Goal: Information Seeking & Learning: Learn about a topic

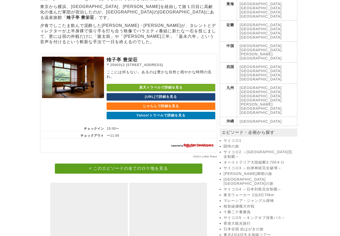
scroll to position [262, 0]
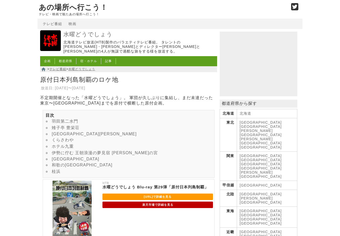
click at [69, 130] on link "雉子亭 豊栄荘" at bounding box center [66, 128] width 28 height 4
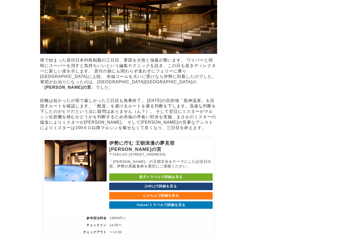
scroll to position [1409, 0]
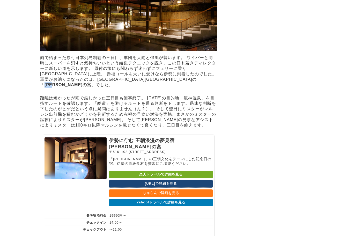
drag, startPoint x: 85, startPoint y: 98, endPoint x: 97, endPoint y: 98, distance: 12.4
click at [91, 87] on strong "[PERSON_NAME]の宮" at bounding box center [68, 85] width 47 height 4
click at [91, 87] on strong "斎王の宮" at bounding box center [68, 85] width 47 height 4
drag, startPoint x: 92, startPoint y: 99, endPoint x: 85, endPoint y: 99, distance: 7.8
click at [85, 87] on strong "斎王の宮" at bounding box center [68, 85] width 47 height 4
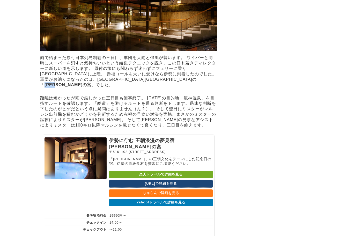
copy strong "斎王の宮"
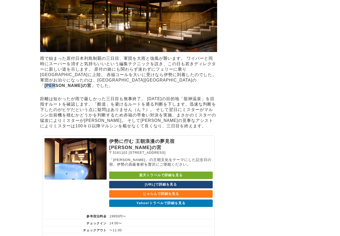
scroll to position [1358, 0]
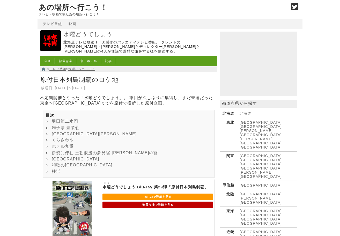
click at [80, 161] on link "龍神温泉 上御殿" at bounding box center [76, 159] width 48 height 4
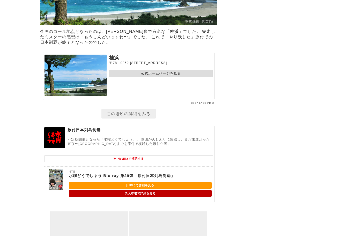
scroll to position [2451, 0]
